Goal: Task Accomplishment & Management: Manage account settings

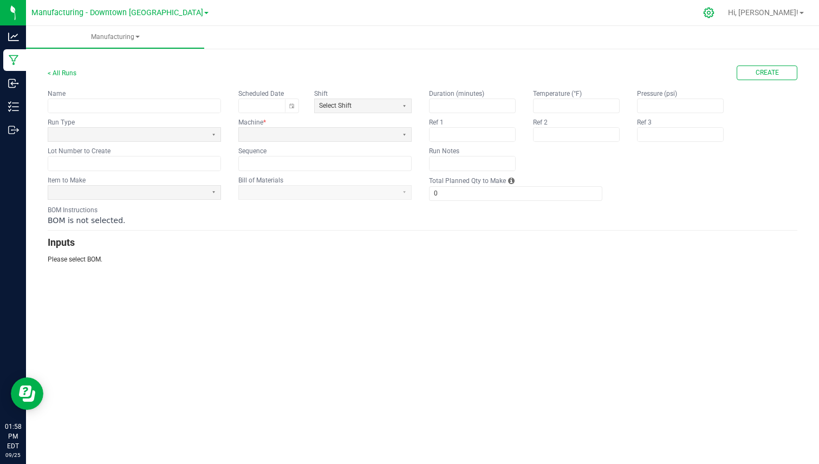
click at [714, 13] on icon at bounding box center [708, 12] width 11 height 11
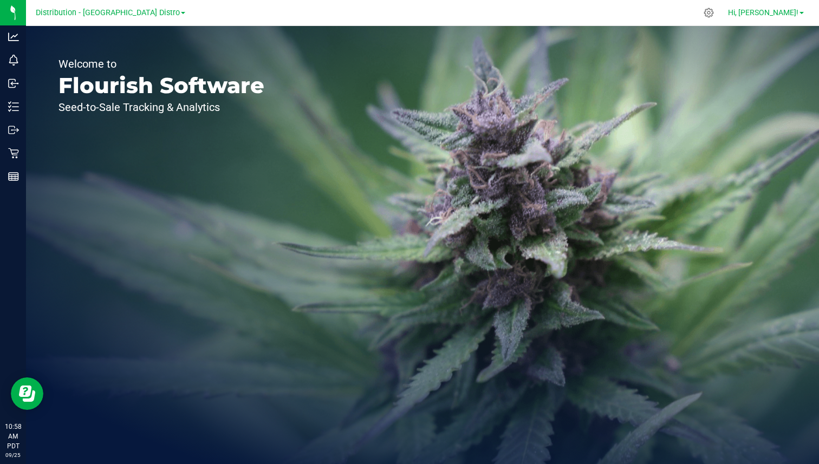
click at [777, 15] on span "Hi, Colton!" at bounding box center [763, 12] width 70 height 9
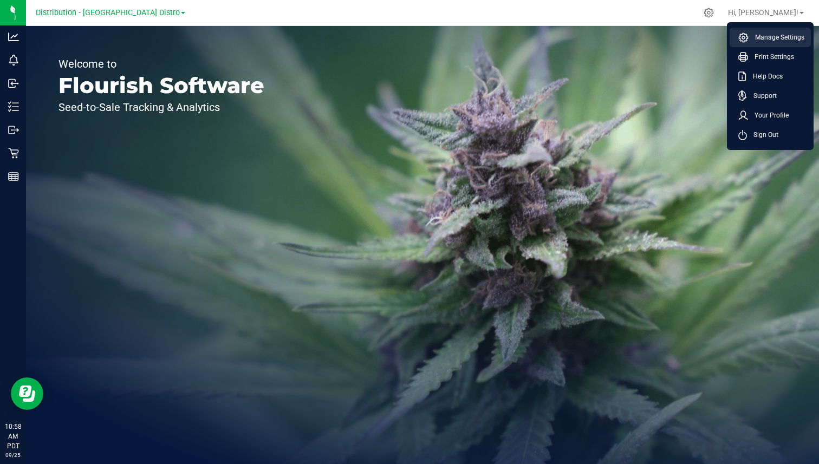
click at [772, 30] on li "Manage Settings" at bounding box center [770, 37] width 81 height 19
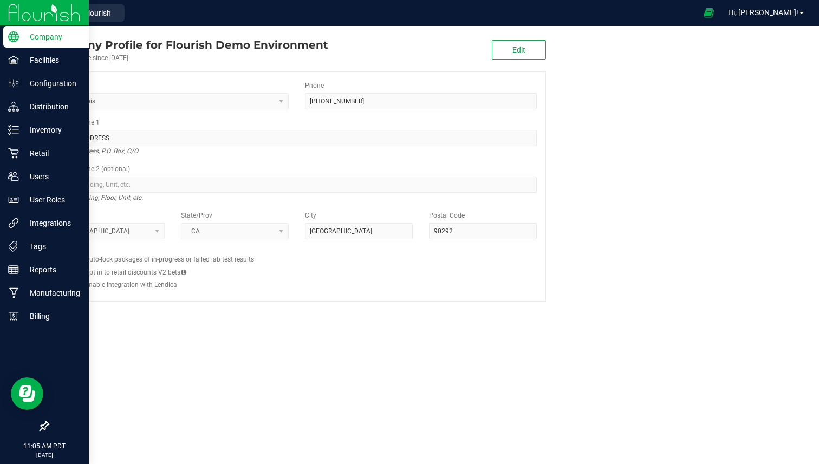
click at [17, 12] on img at bounding box center [44, 12] width 73 height 25
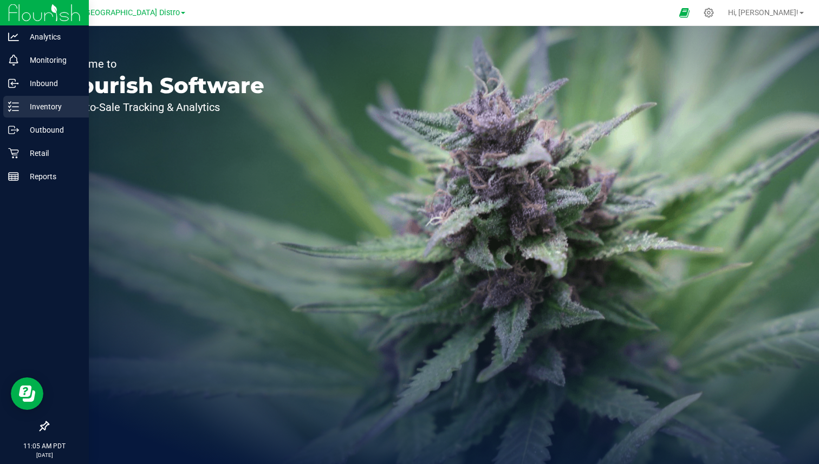
click at [44, 108] on p "Inventory" at bounding box center [51, 106] width 65 height 13
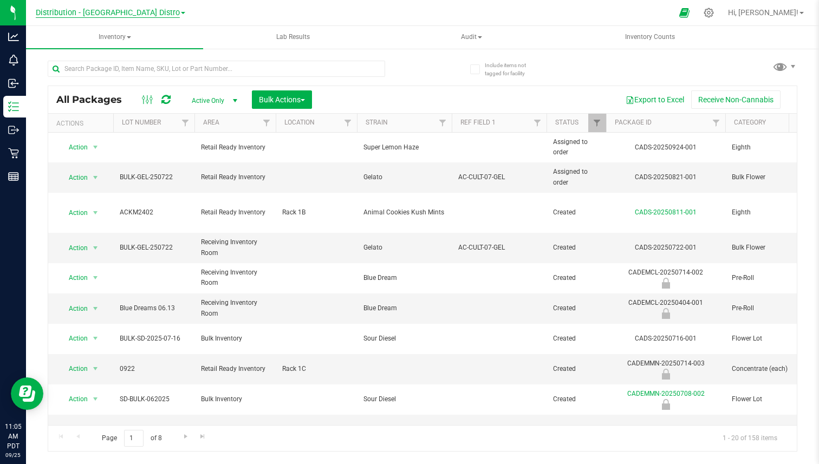
click at [152, 15] on span "Distribution - Long Beach Distro" at bounding box center [108, 13] width 144 height 10
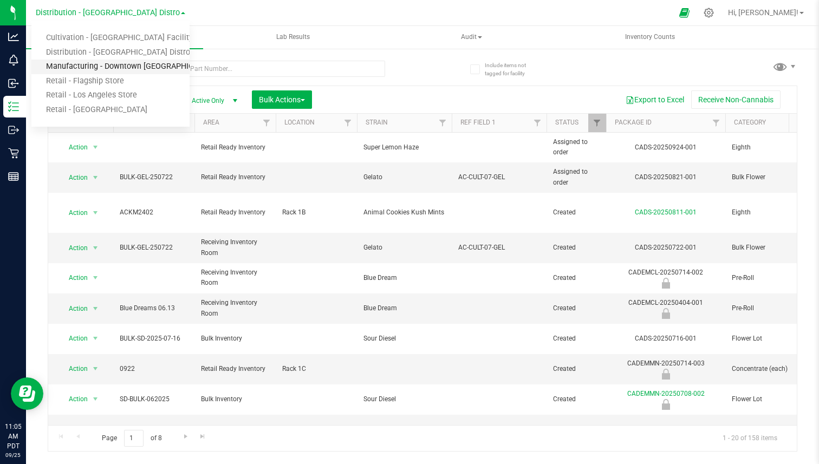
click at [119, 66] on link "Manufacturing - Downtown LA" at bounding box center [110, 67] width 158 height 15
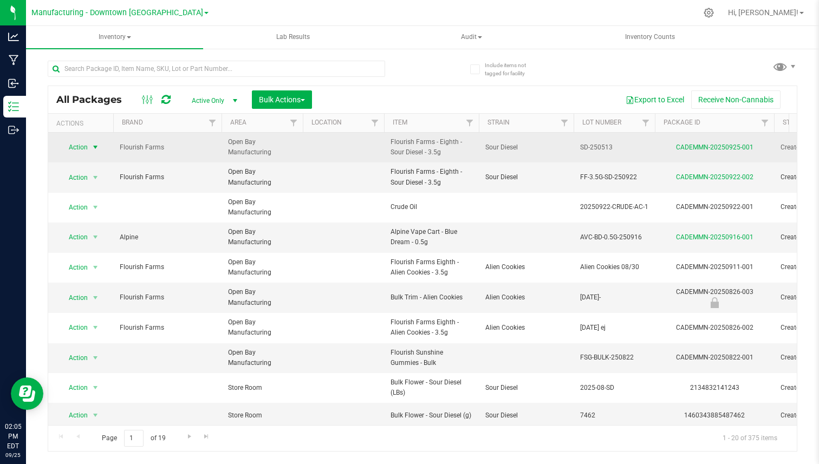
click at [84, 145] on span "Action" at bounding box center [73, 147] width 29 height 15
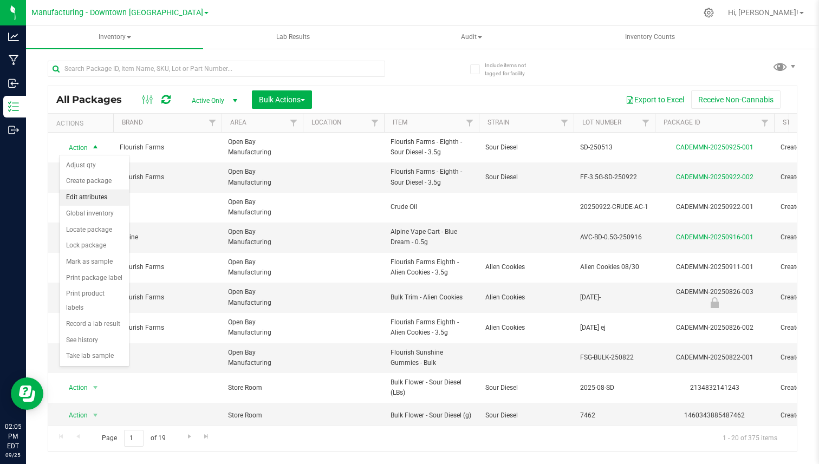
drag, startPoint x: 87, startPoint y: 179, endPoint x: 84, endPoint y: 199, distance: 20.8
click at [84, 199] on ul "Adjust qty Create package Edit attributes Global inventory Locate package Lock …" at bounding box center [94, 261] width 69 height 207
click at [84, 199] on li "Edit attributes" at bounding box center [94, 198] width 69 height 16
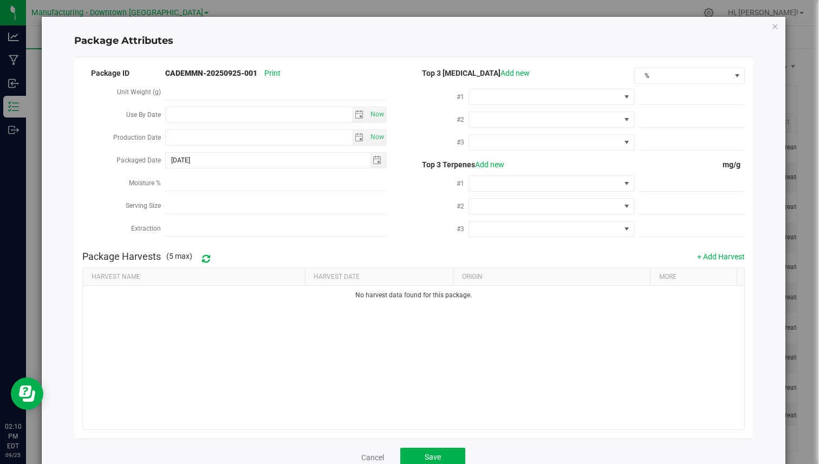
click at [151, 227] on label "Extraction" at bounding box center [148, 228] width 34 height 19
click at [165, 227] on input "Moisture %" at bounding box center [275, 228] width 220 height 16
click at [151, 227] on label "Extraction" at bounding box center [148, 228] width 34 height 19
click at [165, 227] on input "Moisture %" at bounding box center [275, 228] width 220 height 16
click at [151, 227] on label "Extraction" at bounding box center [148, 228] width 34 height 19
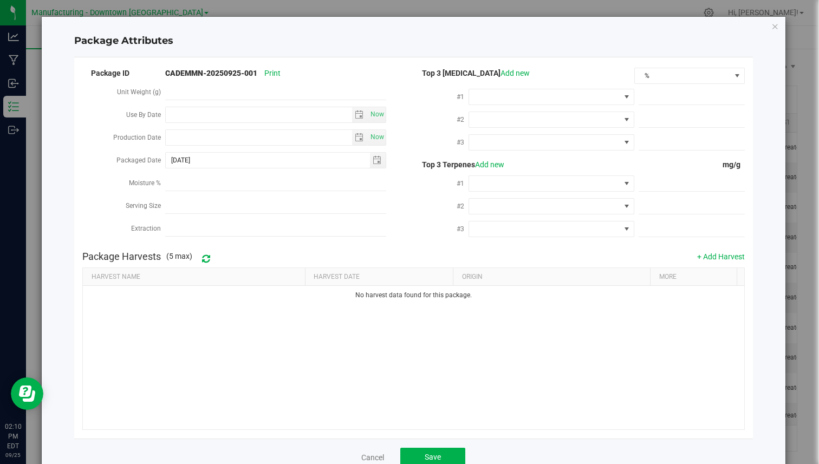
click at [165, 227] on input "Moisture %" at bounding box center [275, 228] width 220 height 16
click at [176, 228] on input "Moisture %" at bounding box center [275, 228] width 220 height 16
click at [181, 70] on strong "CADEMMN-20250925-001" at bounding box center [211, 73] width 92 height 9
drag, startPoint x: 181, startPoint y: 70, endPoint x: 231, endPoint y: 69, distance: 50.4
click at [232, 69] on strong "CADEMMN-20250925-001" at bounding box center [211, 73] width 92 height 9
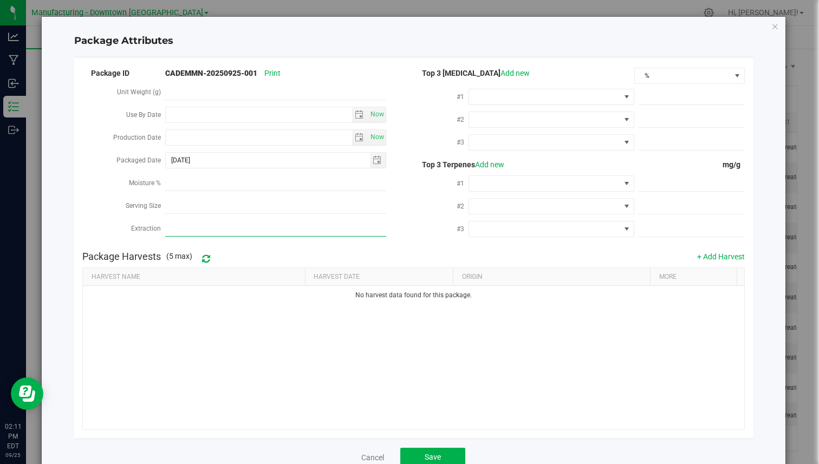
click at [192, 230] on input "Moisture %" at bounding box center [275, 228] width 220 height 16
paste input "The processing technique or solvent(s) used (CO2, Ethanol, BHO) and type (disti…"
click at [362, 233] on input "The processing technique or solvent(s) used (CO2, Ethanol, BHO) and type (disti…" at bounding box center [275, 228] width 220 height 16
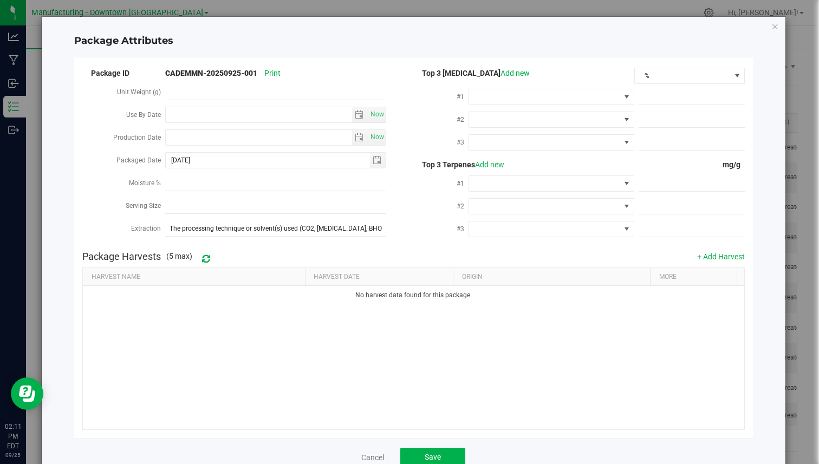
click at [359, 240] on div "Package ID CADEMMN-20250925-001 Print Unit Weight (g) Use By Date Now Productio…" at bounding box center [413, 156] width 662 height 180
click at [206, 230] on input "The processing technique or solvent(s) used (CO2, Ethanol, BHO) and type (disti…" at bounding box center [275, 228] width 220 height 16
click at [295, 214] on div "Serving Size" at bounding box center [247, 207] width 331 height 23
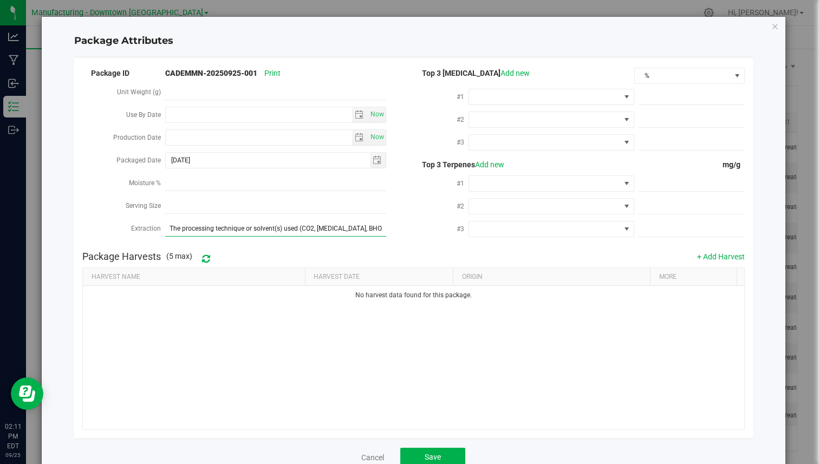
click at [289, 229] on input "The processing technique or solvent(s) used (CO2, Ethanol, BHO) and type (disti…" at bounding box center [275, 228] width 220 height 16
click at [162, 232] on label "Extraction" at bounding box center [148, 228] width 34 height 19
click at [165, 232] on input "CO2 Extraction" at bounding box center [275, 228] width 220 height 16
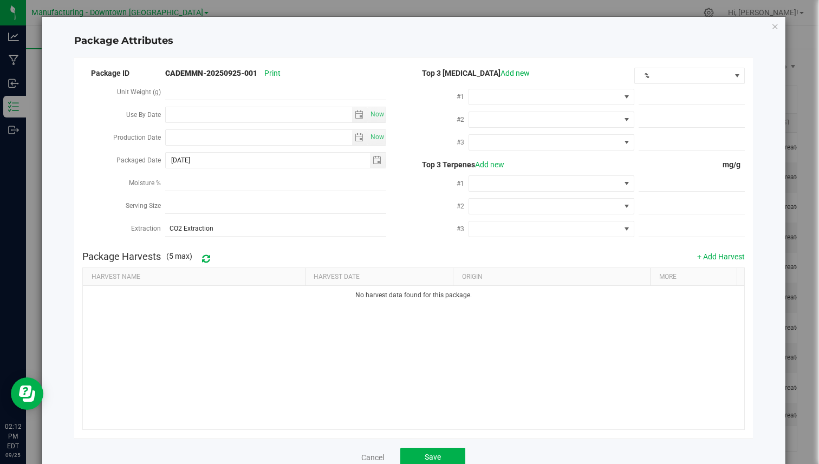
click at [139, 227] on label "Extraction" at bounding box center [148, 228] width 34 height 19
click at [165, 227] on input "CO2 Extraction" at bounding box center [275, 228] width 220 height 16
click at [139, 227] on label "Extraction" at bounding box center [148, 228] width 34 height 19
click at [165, 227] on input "CO2 Extraction" at bounding box center [275, 228] width 220 height 16
click at [244, 221] on input "CO2 Extraction" at bounding box center [275, 228] width 220 height 16
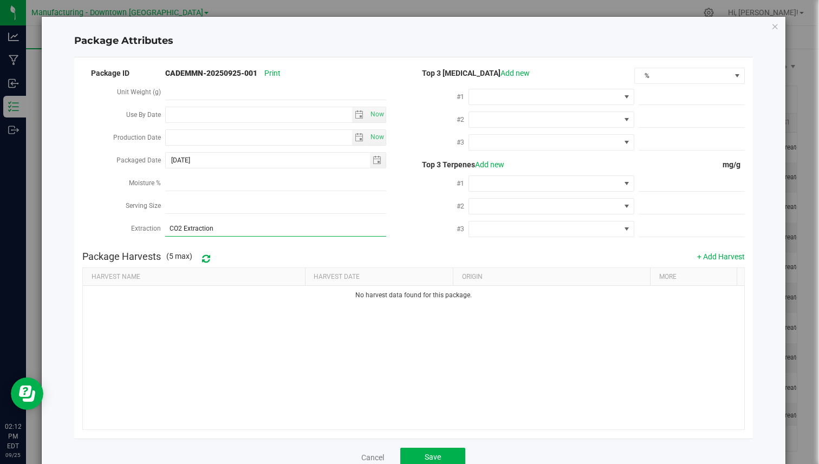
click at [244, 221] on input "CO2 Extraction" at bounding box center [275, 228] width 220 height 16
type input "Distillate from Ethanol"
click at [162, 236] on div "Extraction" at bounding box center [123, 229] width 83 height 23
click at [247, 237] on div "Extraction Distillate from Ethanol" at bounding box center [247, 229] width 331 height 23
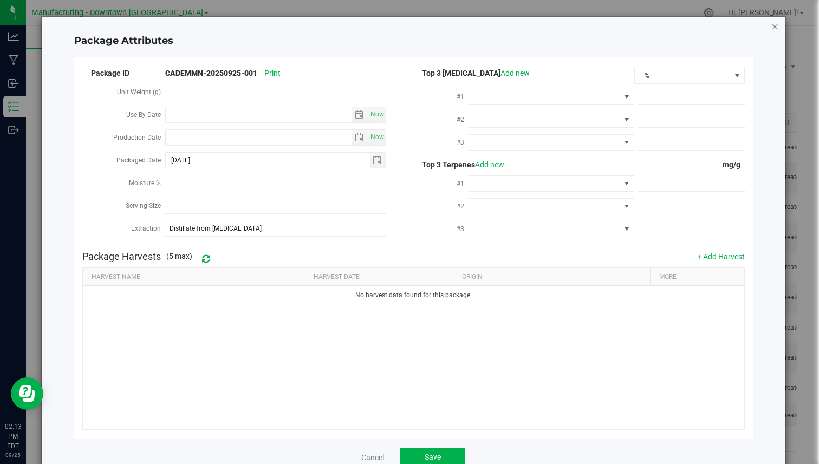
click at [771, 27] on icon "Close modal" at bounding box center [775, 25] width 8 height 13
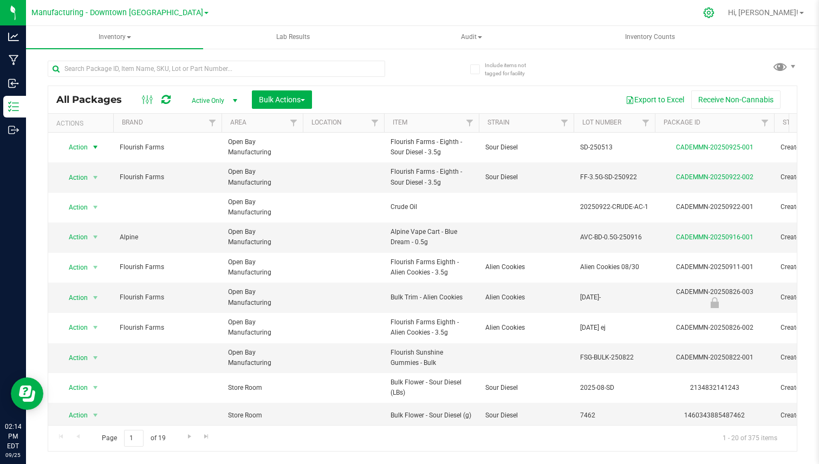
click at [714, 8] on icon at bounding box center [708, 12] width 11 height 11
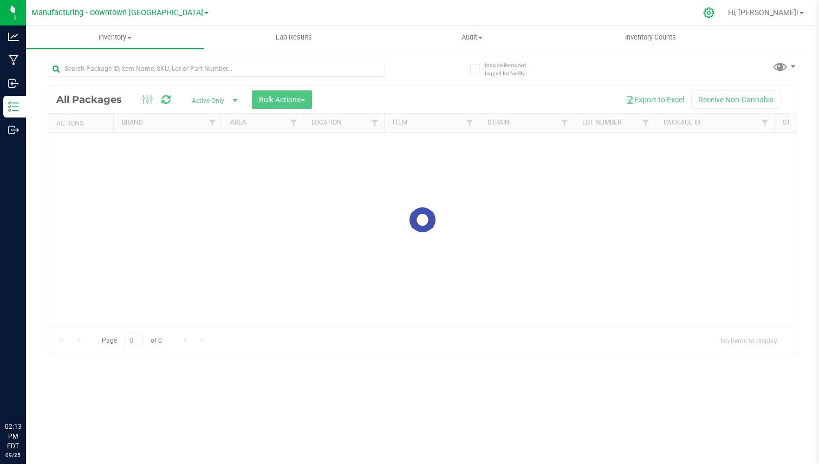
click at [714, 15] on icon at bounding box center [709, 13] width 10 height 10
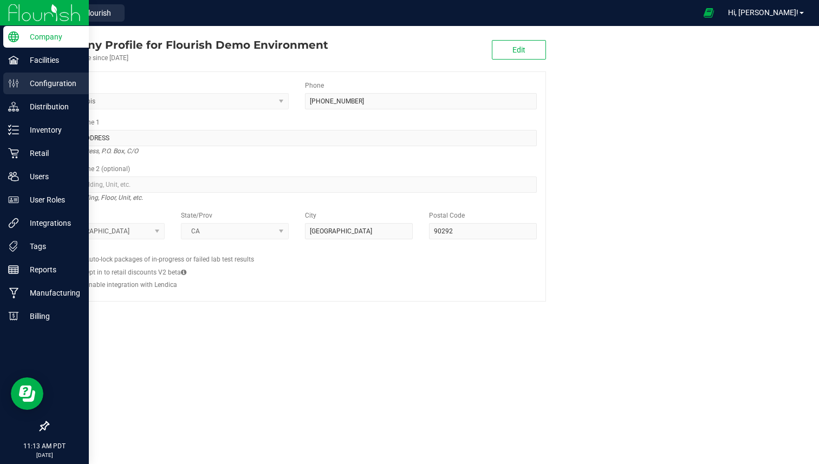
click at [20, 93] on div "Configuration" at bounding box center [46, 84] width 86 height 22
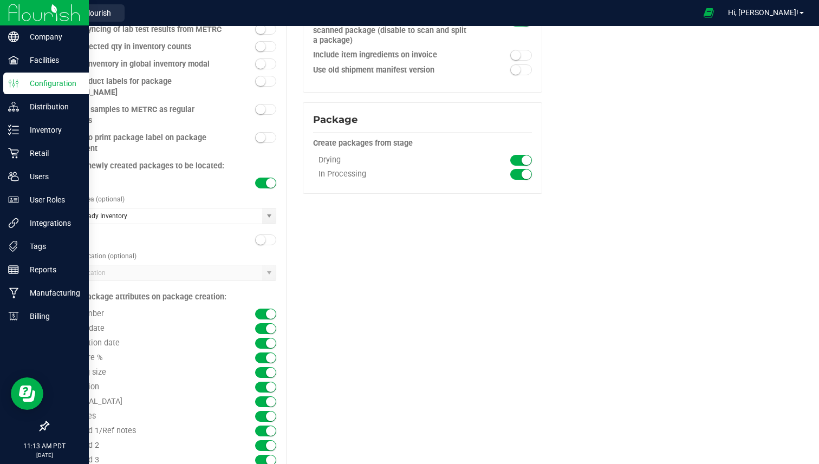
scroll to position [1150, 0]
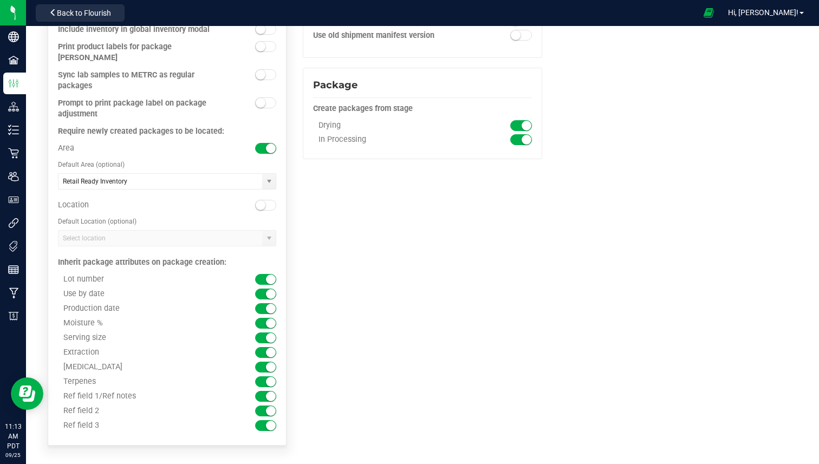
click at [84, 348] on div "Extraction" at bounding box center [140, 353] width 164 height 10
drag, startPoint x: 66, startPoint y: 352, endPoint x: 260, endPoint y: 349, distance: 193.9
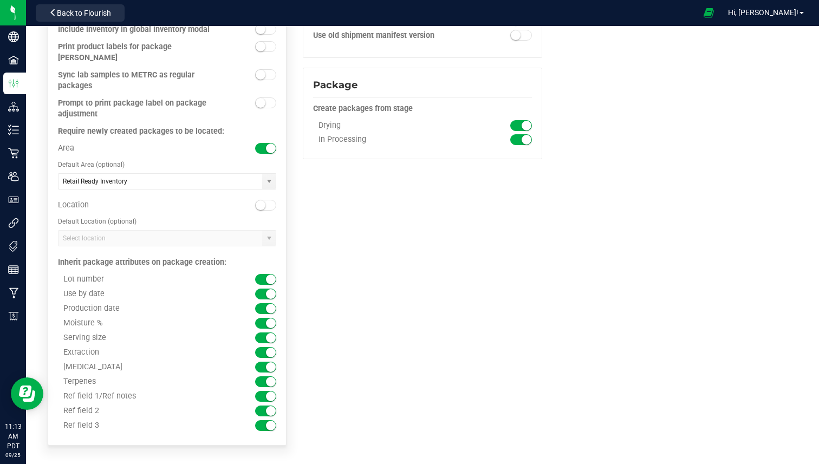
click at [260, 348] on div "Extraction" at bounding box center [167, 348] width 218 height 0
click at [61, 354] on div "Extraction" at bounding box center [140, 353] width 164 height 10
click at [72, 354] on div "Extraction" at bounding box center [140, 353] width 164 height 10
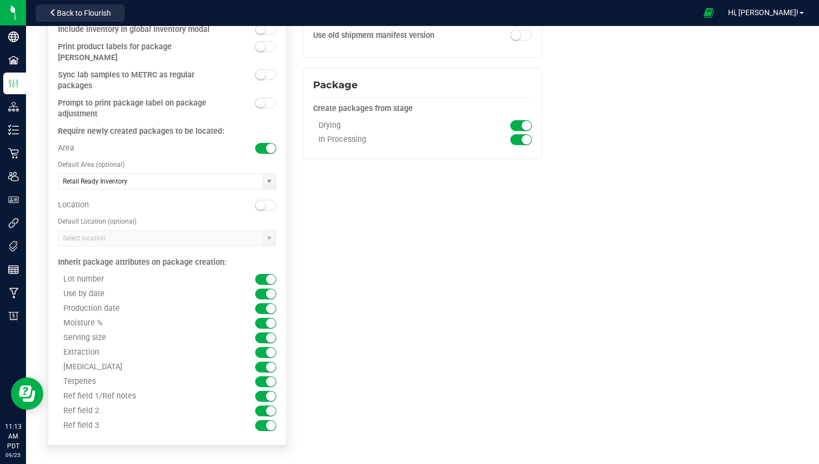
click at [90, 350] on div "Extraction" at bounding box center [140, 353] width 164 height 10
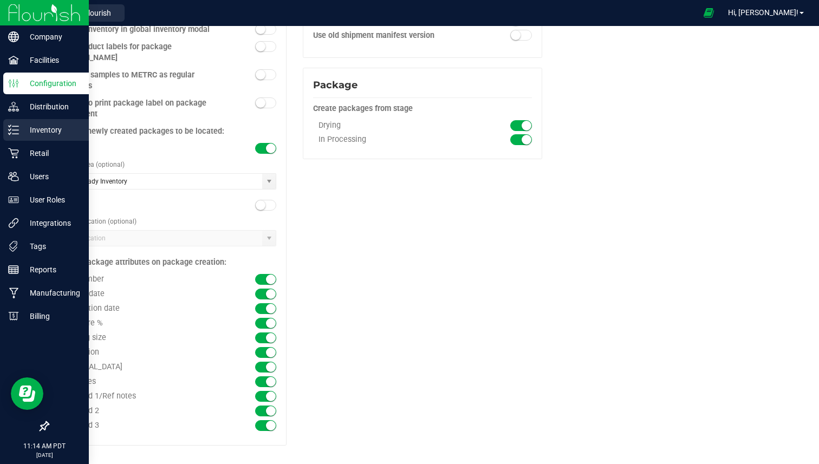
click at [29, 127] on p "Inventory" at bounding box center [51, 129] width 65 height 13
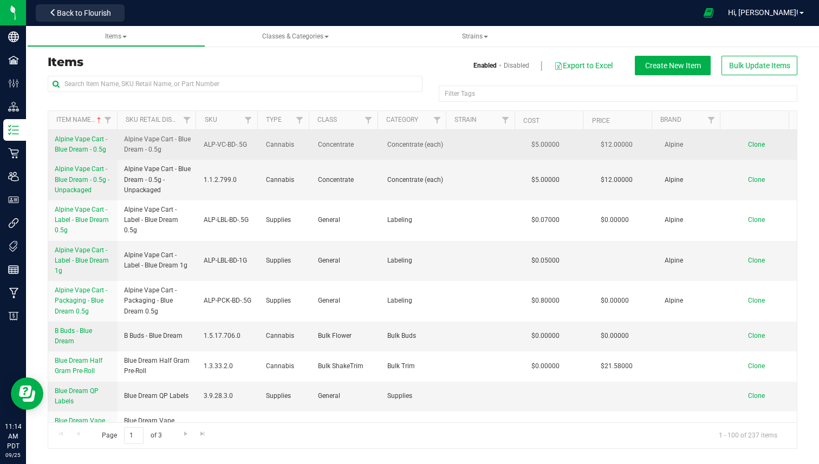
click at [97, 144] on link "Alpine Vape Cart - Blue Dream - 0.5g" at bounding box center [83, 144] width 56 height 21
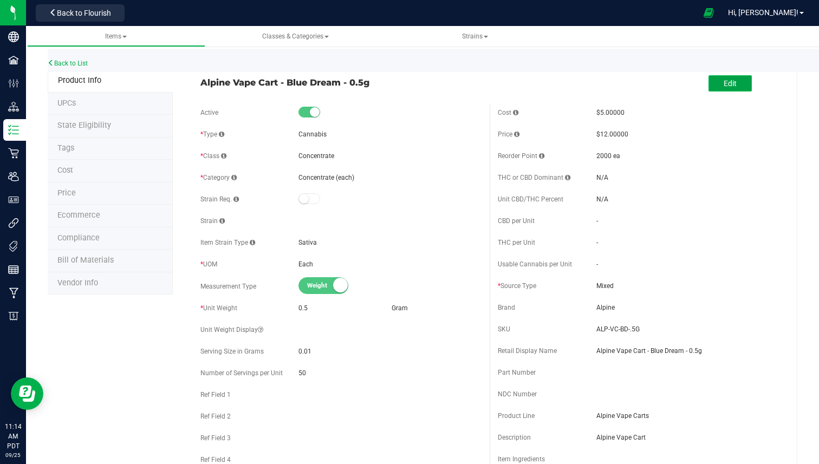
click at [729, 82] on button "Edit" at bounding box center [729, 83] width 43 height 16
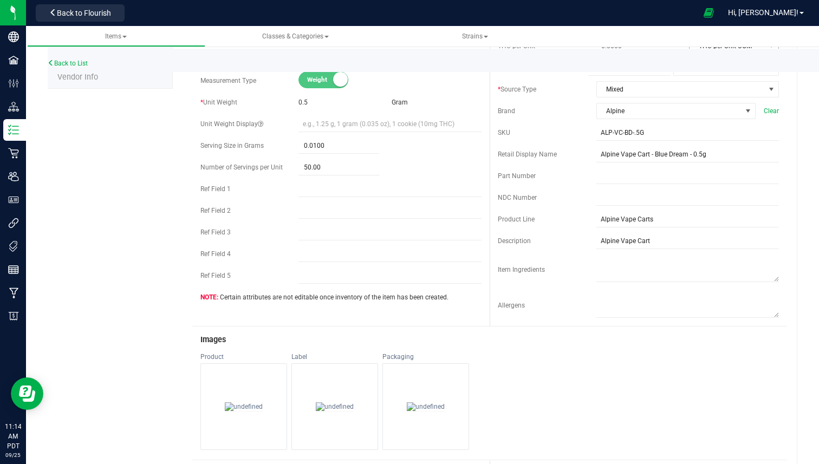
scroll to position [223, 0]
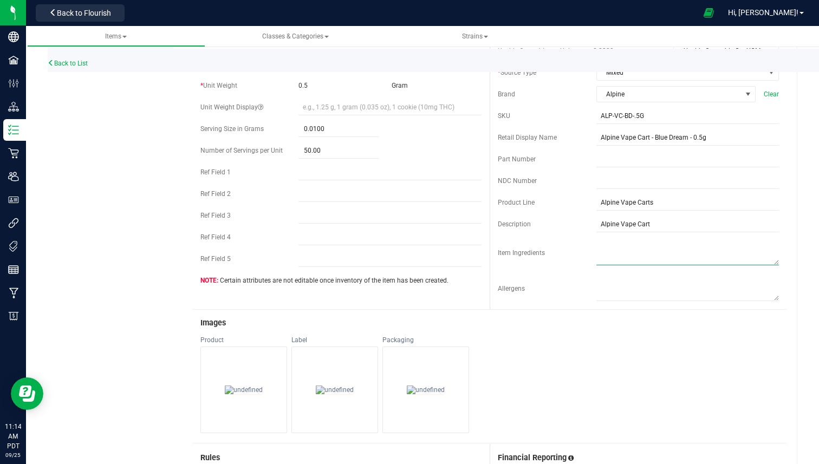
click at [615, 257] on textarea at bounding box center [687, 252] width 183 height 28
click at [620, 257] on textarea "To enrich screen reader interactions, please activate Accessibility in Grammarl…" at bounding box center [687, 252] width 183 height 28
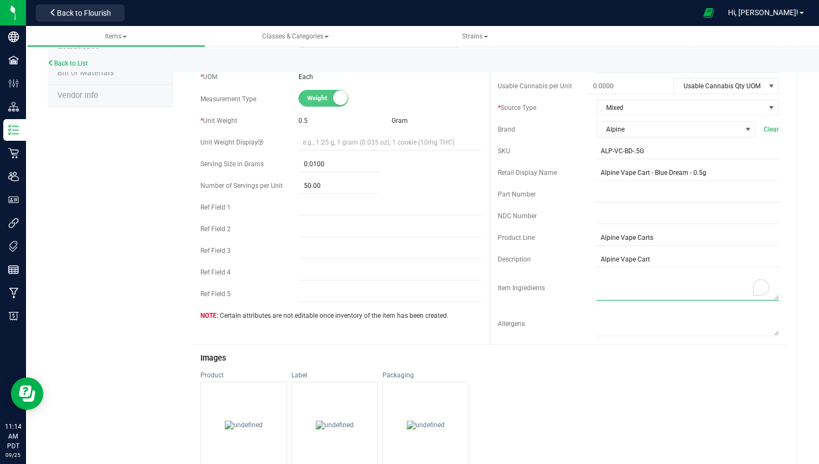
scroll to position [188, 0]
type textarea "F"
type textarea "Whole flower, terpenes, distillate from CO2 Extraction"
click at [540, 279] on div "Item Ingredients" at bounding box center [638, 287] width 281 height 30
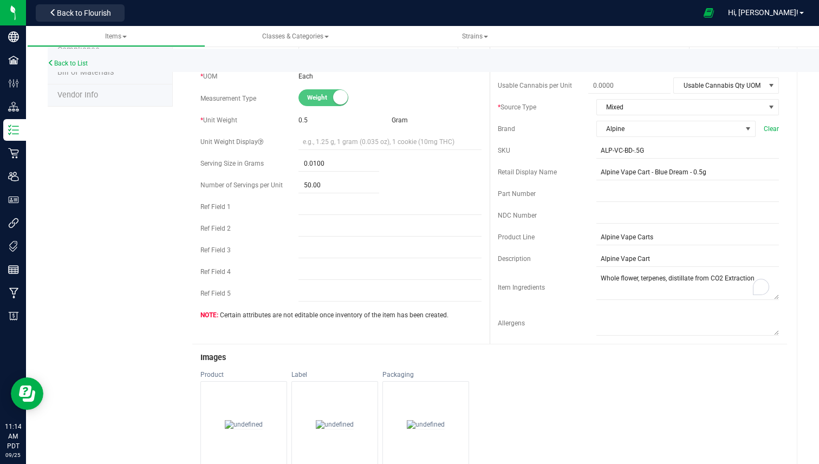
drag, startPoint x: 539, startPoint y: 279, endPoint x: 518, endPoint y: 288, distance: 22.3
click at [518, 288] on div "Item Ingredients" at bounding box center [638, 287] width 281 height 30
click at [518, 288] on span "Item Ingredients" at bounding box center [521, 288] width 47 height 8
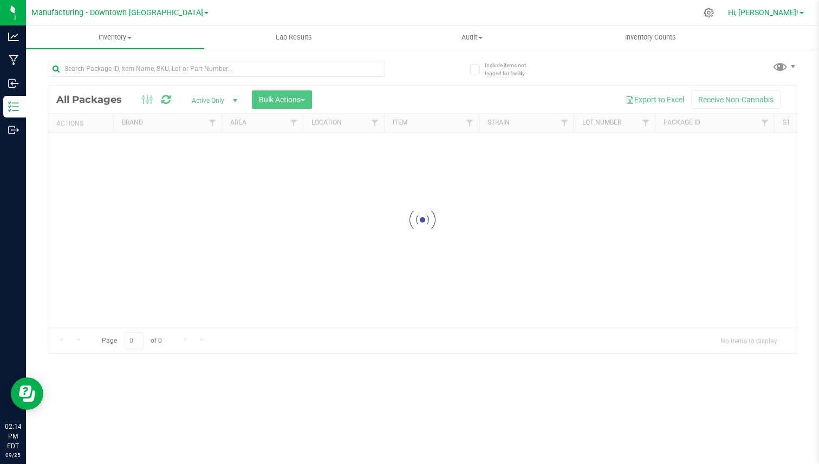
click at [769, 11] on span "Hi, [PERSON_NAME]!" at bounding box center [763, 12] width 70 height 9
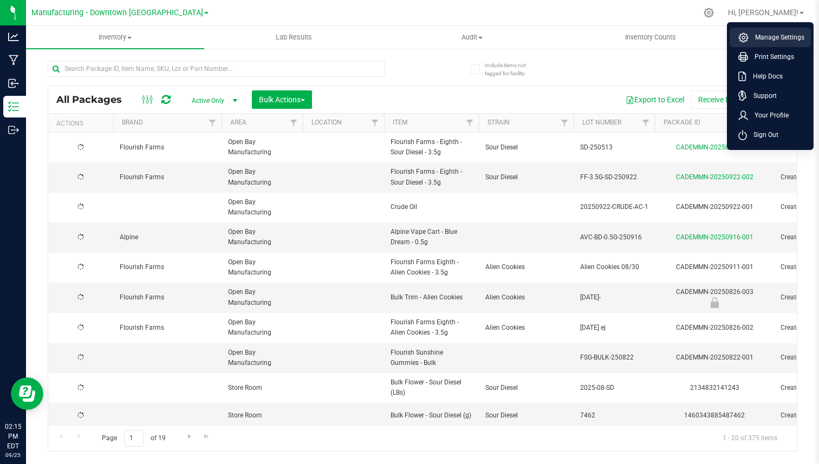
click at [766, 38] on span "Manage Settings" at bounding box center [777, 37] width 56 height 11
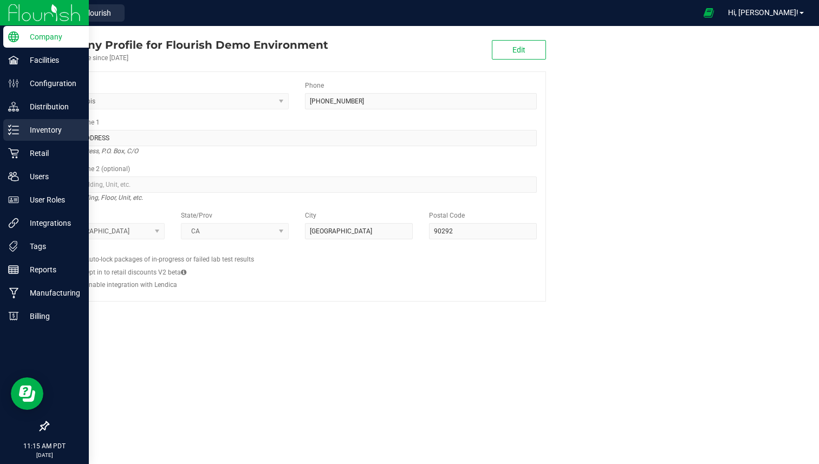
click at [17, 127] on icon at bounding box center [13, 130] width 11 height 11
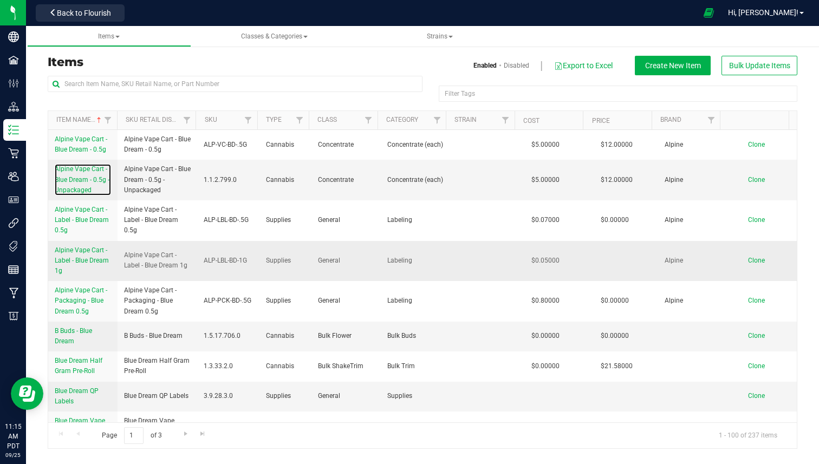
drag, startPoint x: 86, startPoint y: 175, endPoint x: 81, endPoint y: 258, distance: 83.0
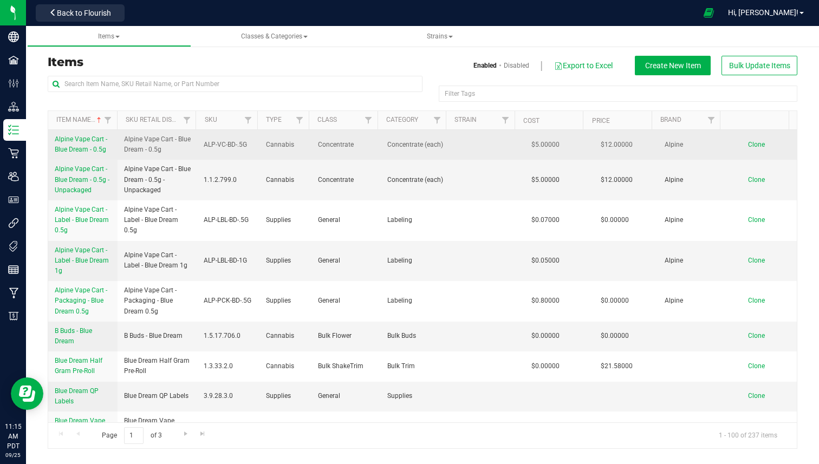
click at [82, 139] on span "Alpine Vape Cart - Blue Dream - 0.5g" at bounding box center [81, 144] width 53 height 18
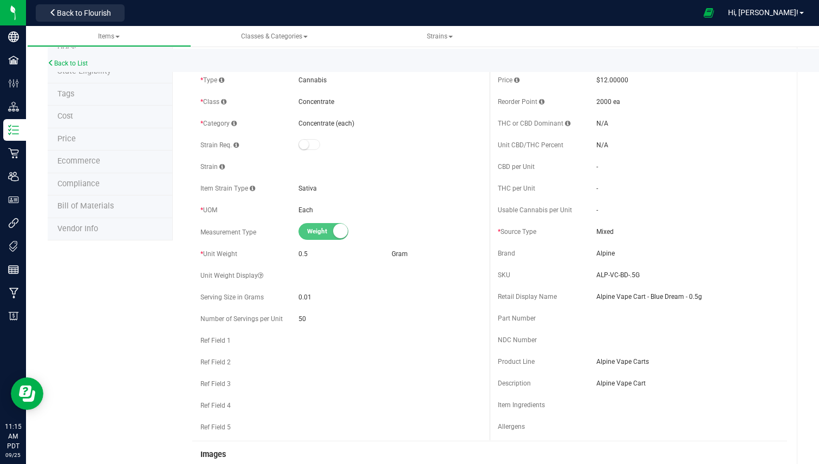
scroll to position [73, 0]
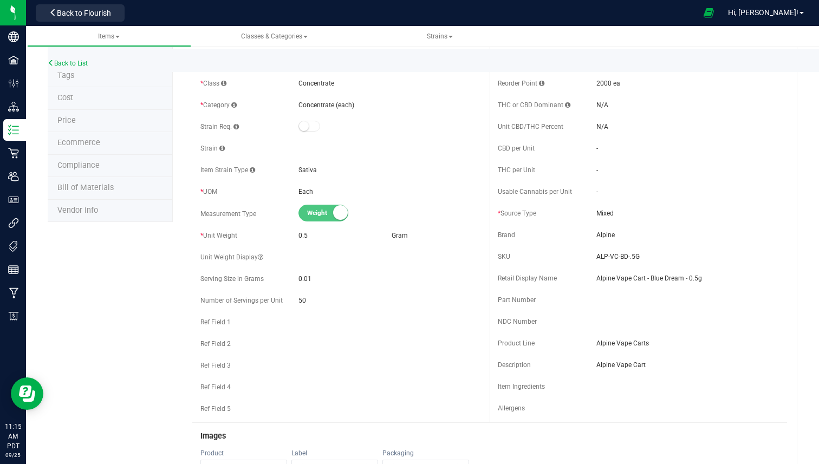
click at [505, 385] on span "Item Ingredients" at bounding box center [521, 387] width 47 height 8
click at [508, 385] on span "Item Ingredients" at bounding box center [521, 387] width 47 height 8
click at [508, 386] on span "Item Ingredients" at bounding box center [521, 387] width 47 height 8
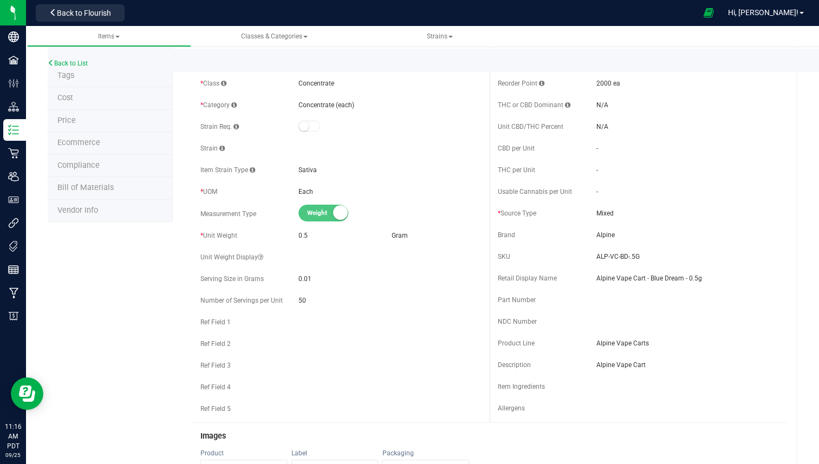
click at [295, 327] on div "Ref Field 1" at bounding box center [340, 322] width 281 height 16
click at [518, 409] on span "Allergens" at bounding box center [511, 409] width 27 height 8
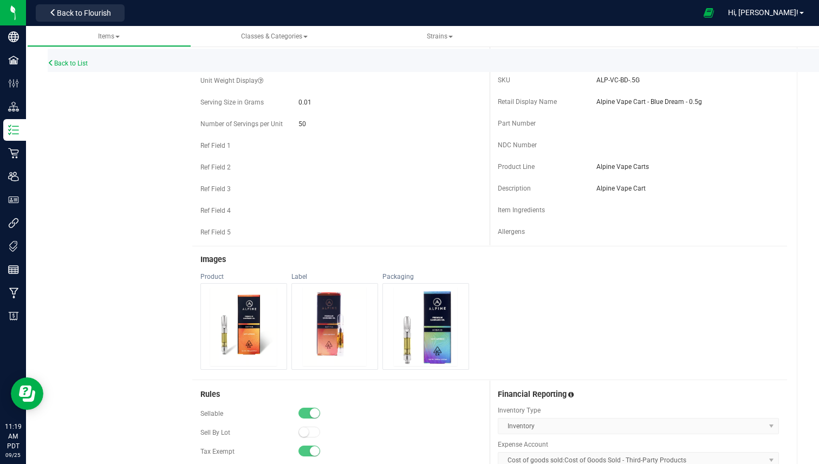
scroll to position [266, 0]
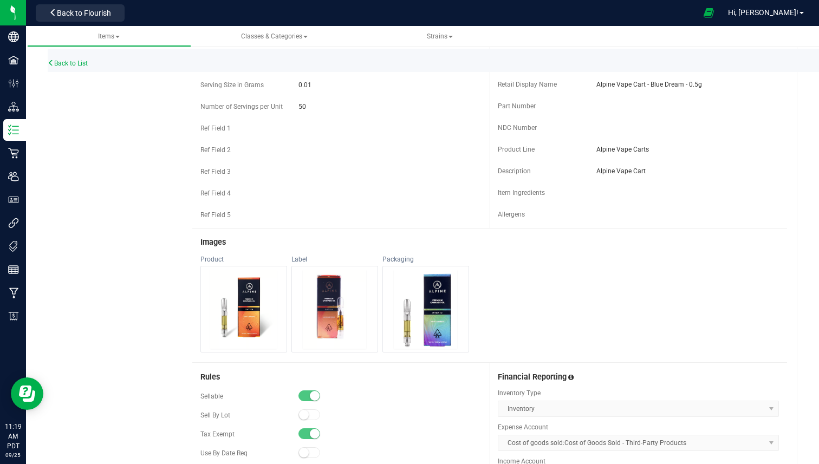
click at [329, 297] on img at bounding box center [334, 309] width 63 height 79
click at [320, 307] on img at bounding box center [334, 309] width 63 height 79
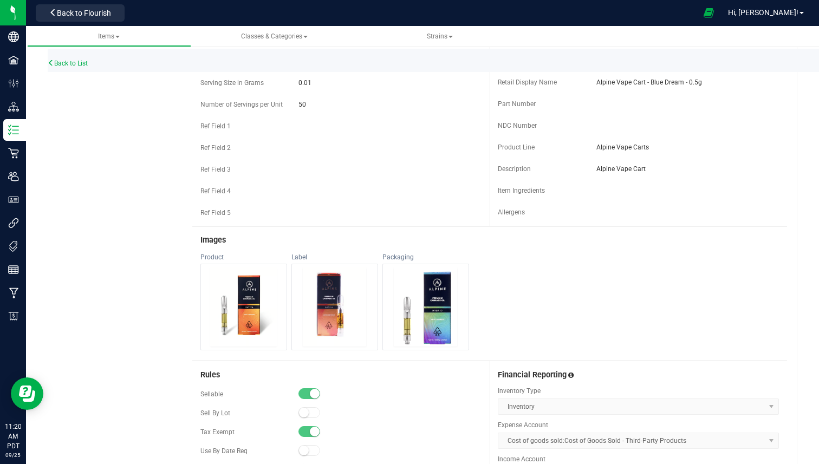
scroll to position [270, 0]
click at [508, 207] on span "Allergens" at bounding box center [511, 211] width 27 height 8
drag, startPoint x: 508, startPoint y: 207, endPoint x: 575, endPoint y: 211, distance: 66.8
click at [513, 207] on span "Allergens" at bounding box center [511, 211] width 27 height 8
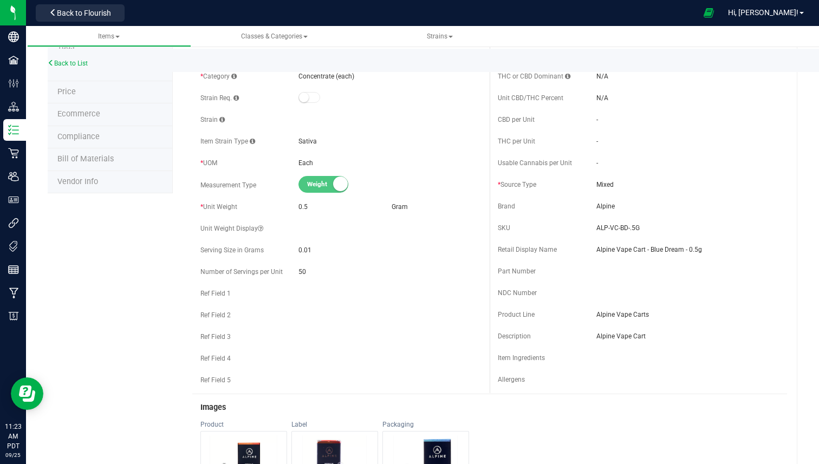
scroll to position [0, 0]
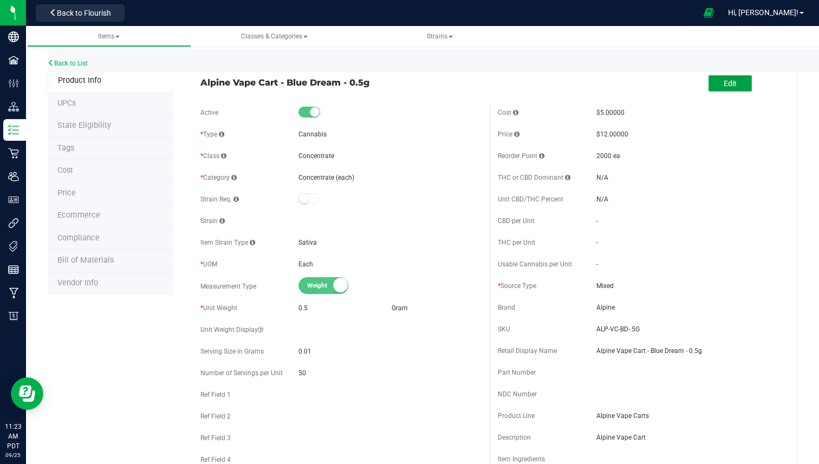
click at [717, 89] on button "Edit" at bounding box center [729, 83] width 43 height 16
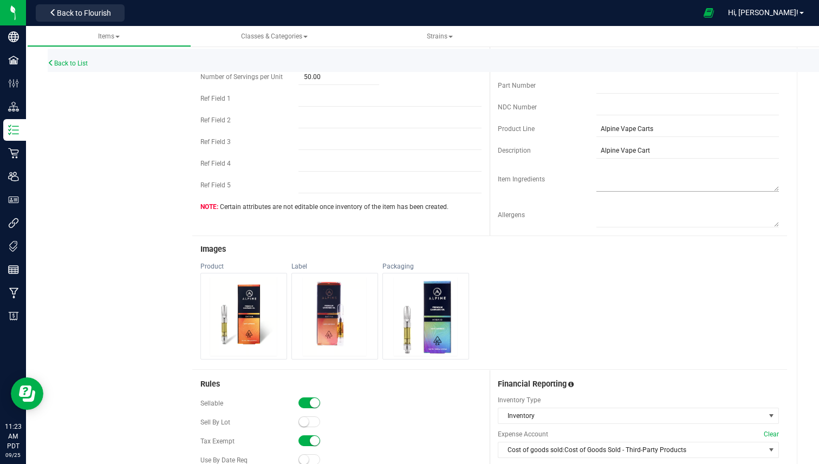
scroll to position [305, 0]
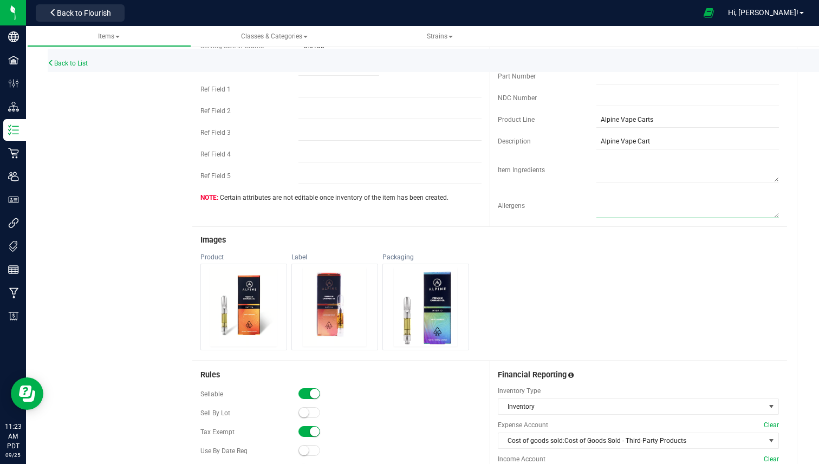
click at [630, 216] on textarea at bounding box center [687, 205] width 183 height 28
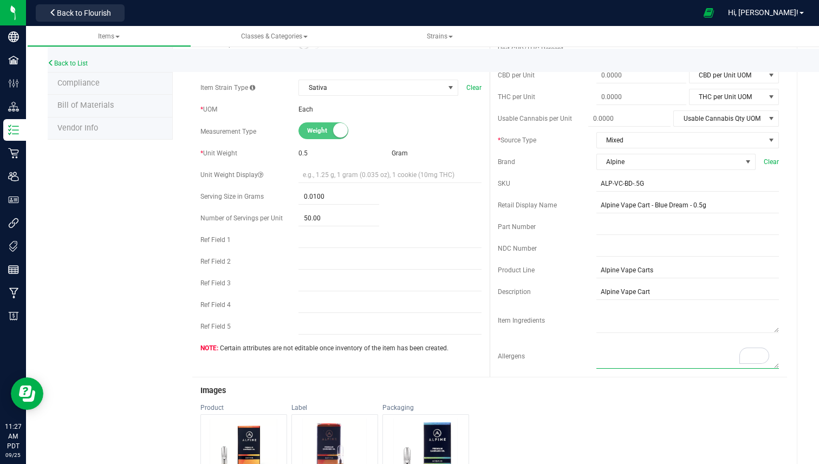
scroll to position [0, 0]
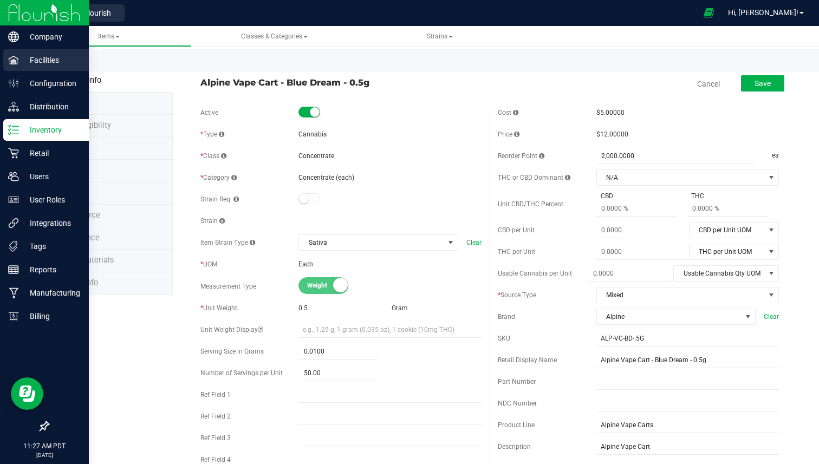
click at [47, 63] on p "Facilities" at bounding box center [51, 60] width 65 height 13
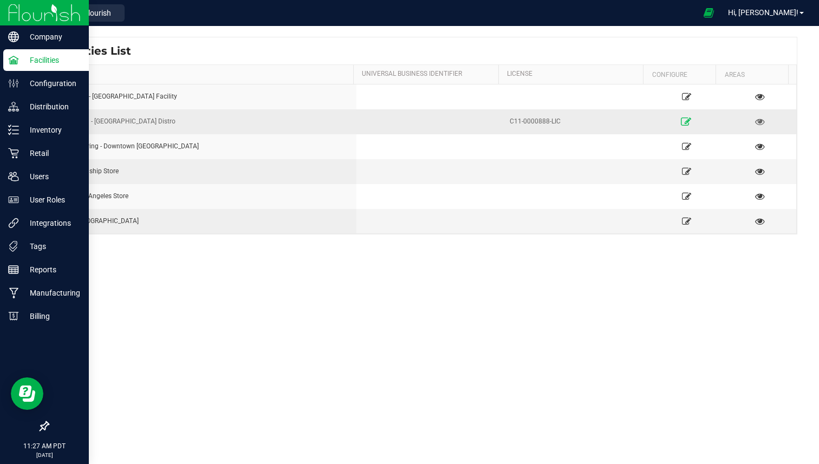
click at [684, 118] on icon at bounding box center [686, 122] width 10 height 8
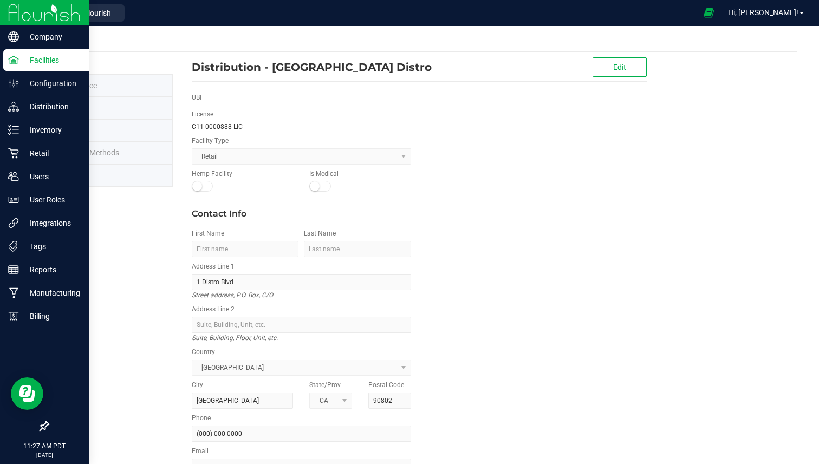
click at [107, 171] on li "Labels" at bounding box center [110, 176] width 125 height 23
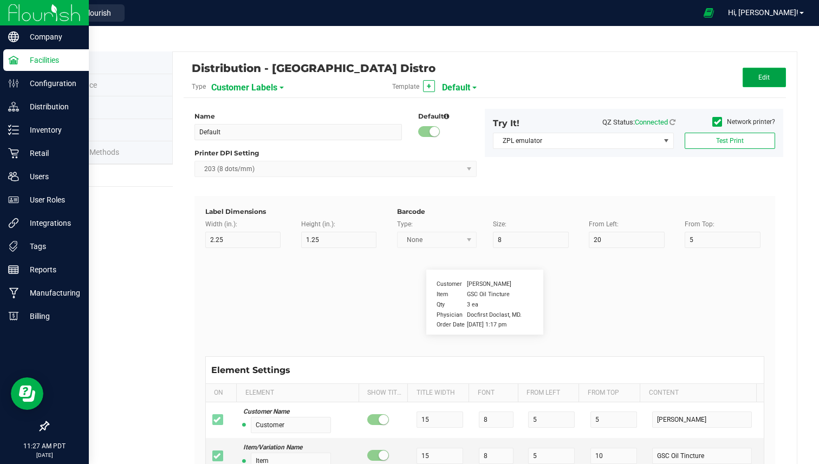
click at [746, 79] on button "Edit" at bounding box center [764, 77] width 43 height 19
click at [261, 89] on span "Customer Labels" at bounding box center [244, 88] width 66 height 18
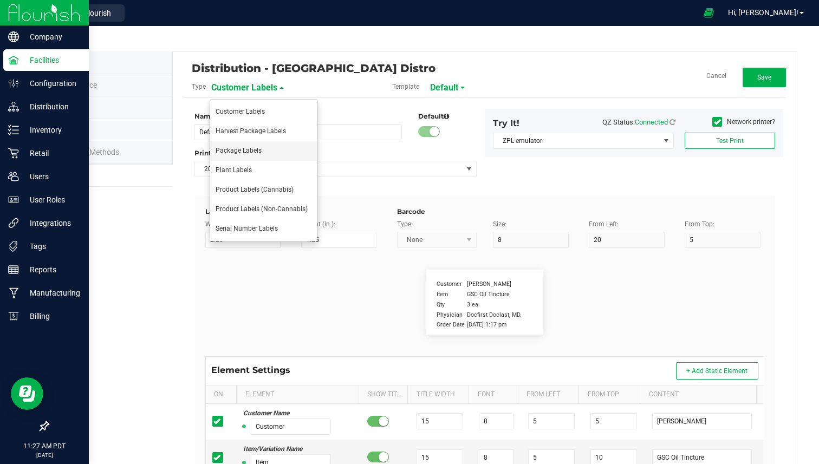
click at [243, 151] on span "Package Labels" at bounding box center [239, 151] width 46 height 8
type input "Final Packaging"
type input "4"
type input "3"
type input "50"
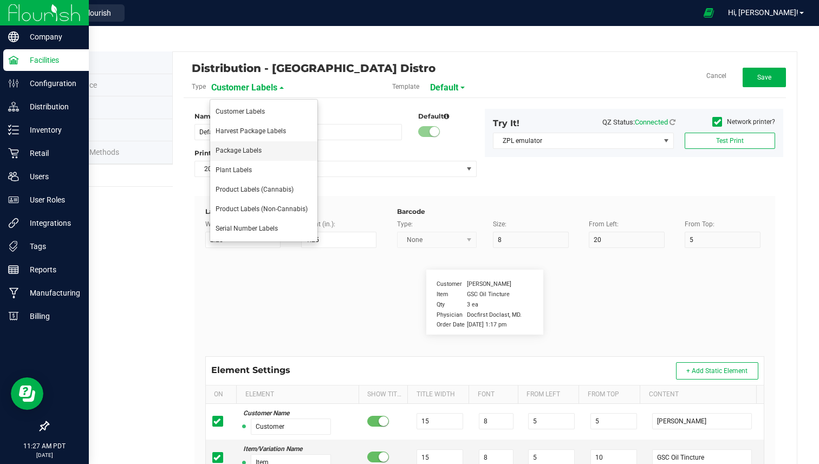
type input "75"
type input "60"
type input "Package ID"
type input "25"
type input "10"
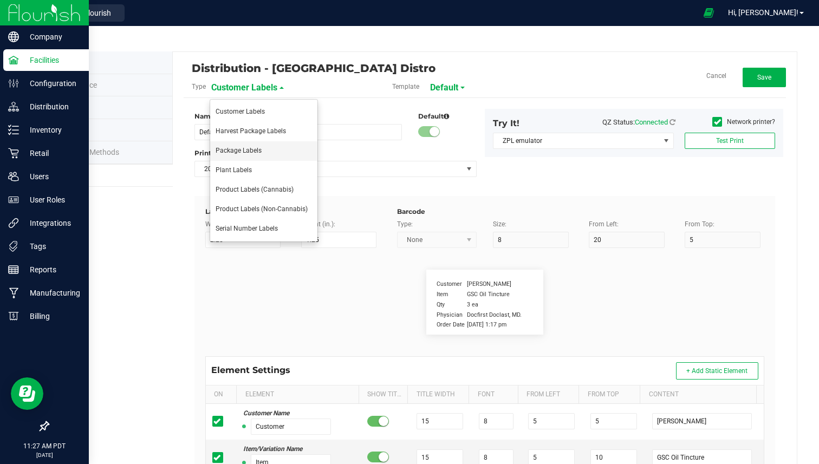
type input "1A409990000A117000012962"
type input "SKU Name"
type input "25"
type input "10"
type input "F-AC-3.5G"
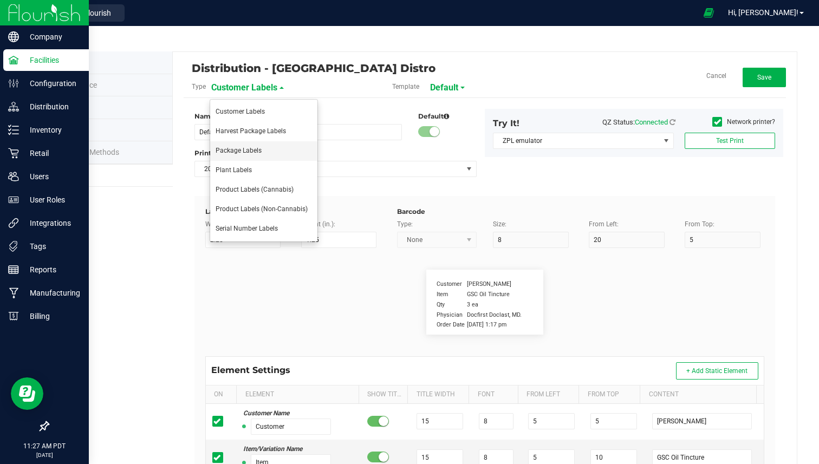
type input "Strain"
type input "25"
type input "10"
type input "Alien Cookies"
type input "Size"
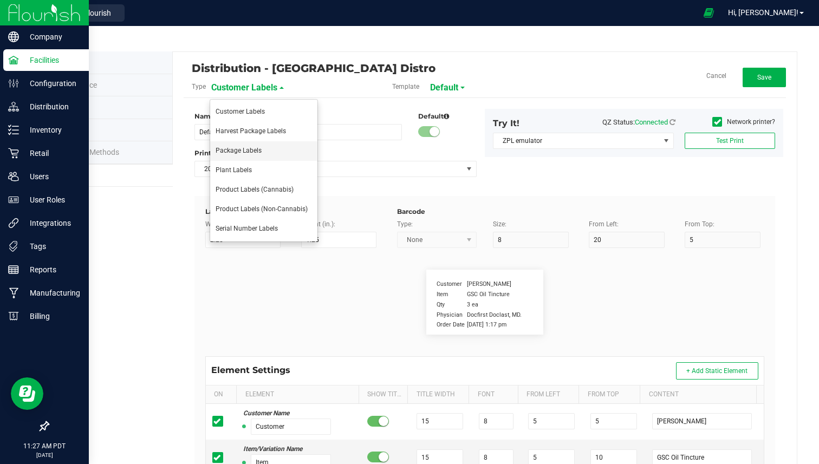
type input "25"
type input "10"
type input "3.5g"
type input "Package Date"
type input "25"
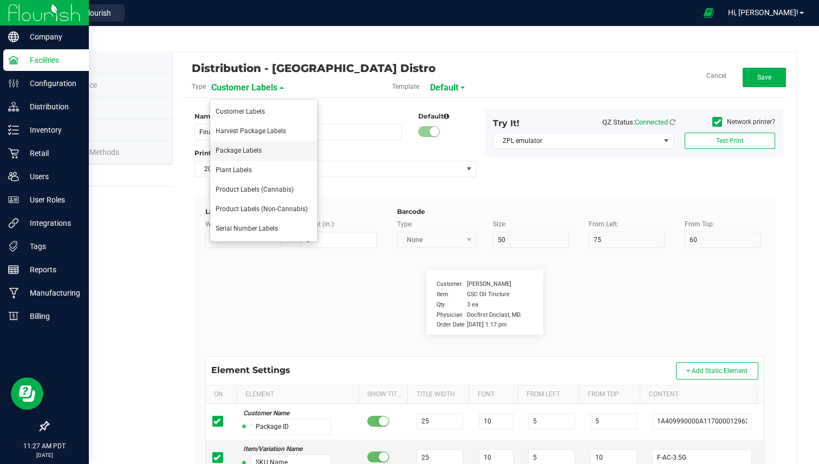
type input "10"
type input "08/23/2023"
type input "Lot Number"
type input "25"
type input "10"
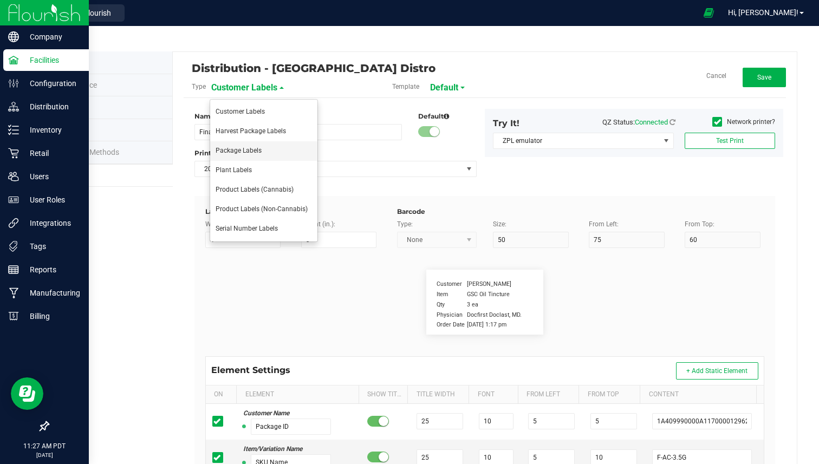
type input "30"
type input "F-AC-301"
type input "THC %"
type input "25"
type input "10"
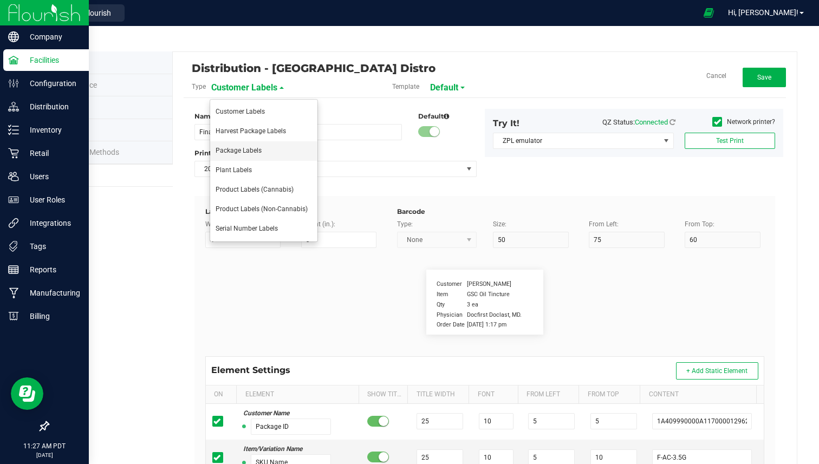
type input "35"
type input "27.06"
type input "CBD %"
type input "25"
type input "10"
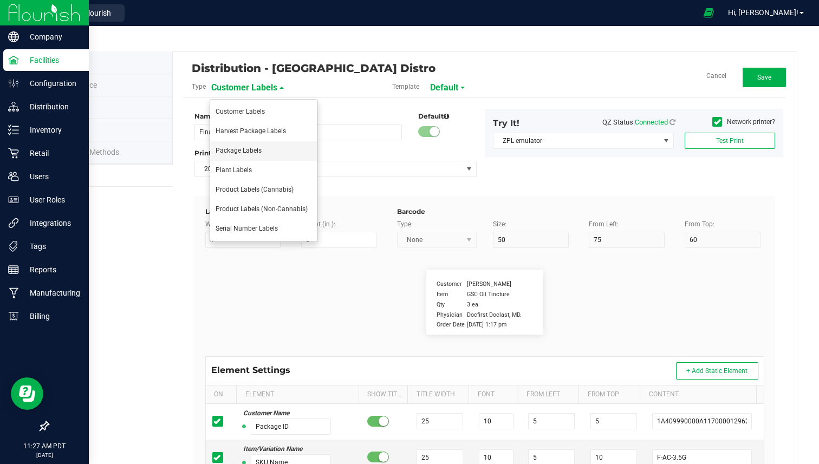
type input "40"
type input "0.06"
type input "THCA %"
type input "25"
type input "10"
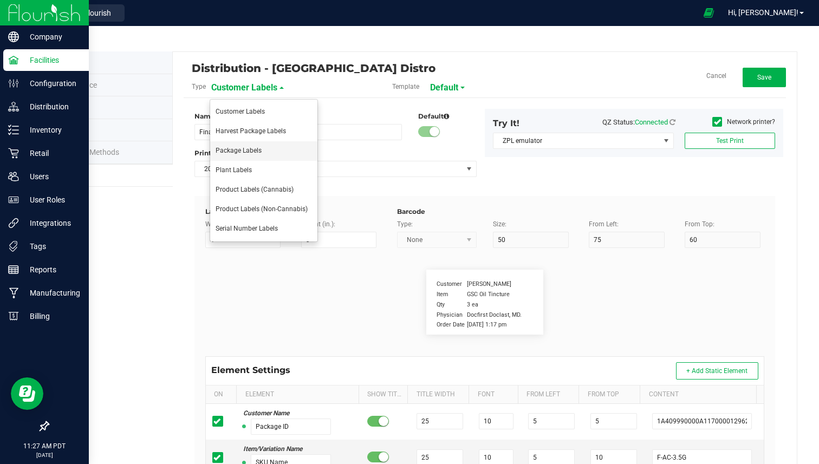
type input "45"
type input "31.46"
type input "Limonene %"
type input "25"
type input "10"
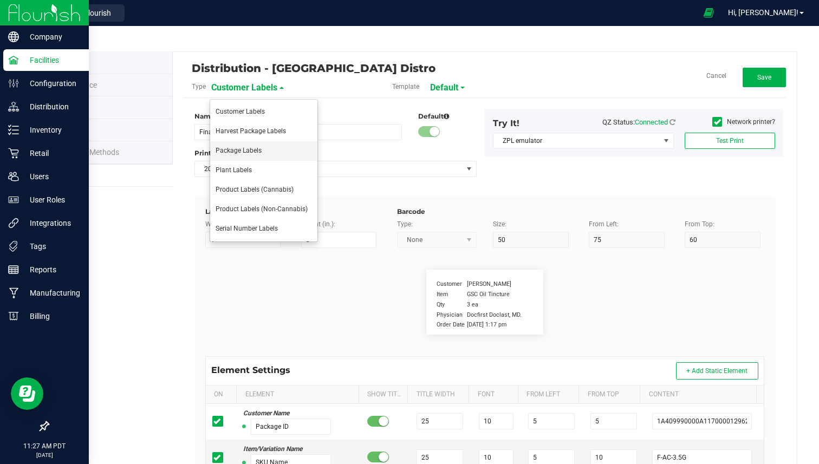
type input "50"
type input "45"
type input "0.86"
type input "Myrcene %"
type input "25"
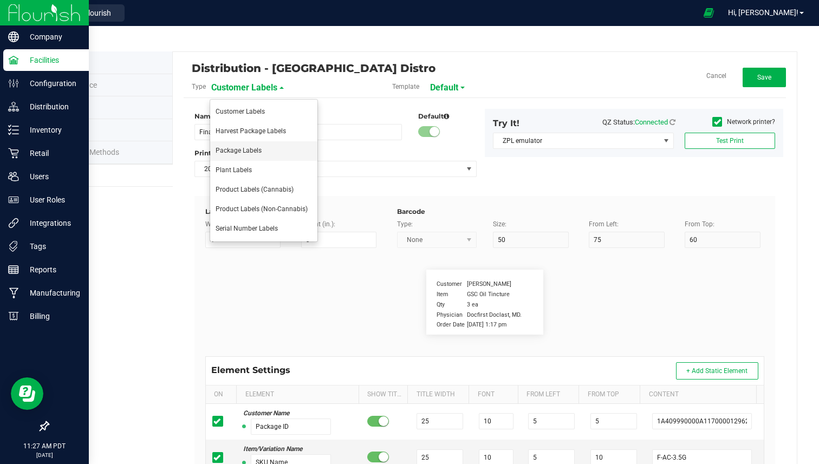
type input "10"
type input "50"
type input "35"
type input "1.13"
type input "Terpineol %"
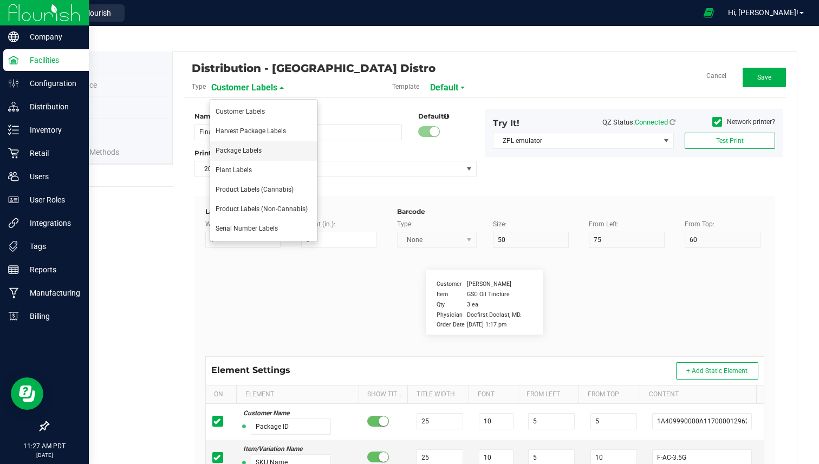
type input "25"
type input "10"
type input "50"
type input "40"
type input "0.87"
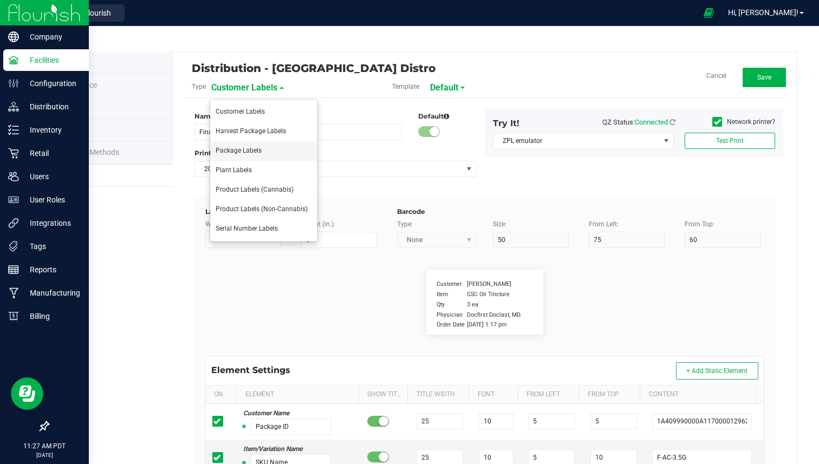
type input "Total THC mg Per Package"
type input "45"
type input "10"
type input "50"
type input "65.63 mg/package"
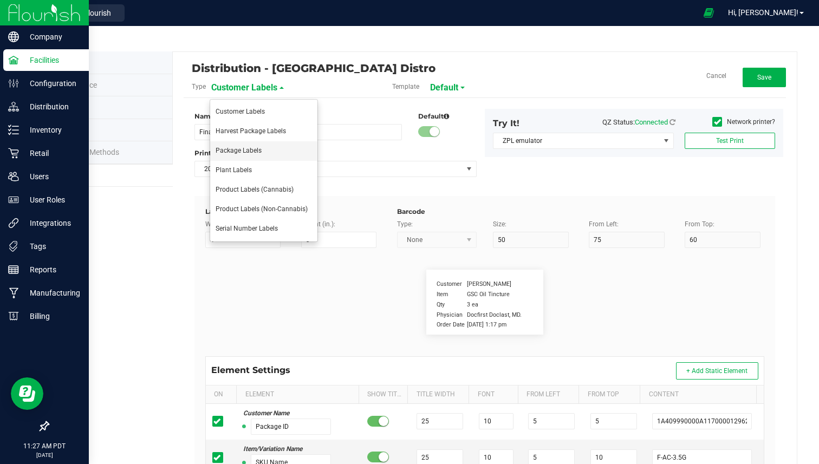
type input "SKU"
type input "25"
type input "10"
type input "42P017"
type input "Ref Field 1"
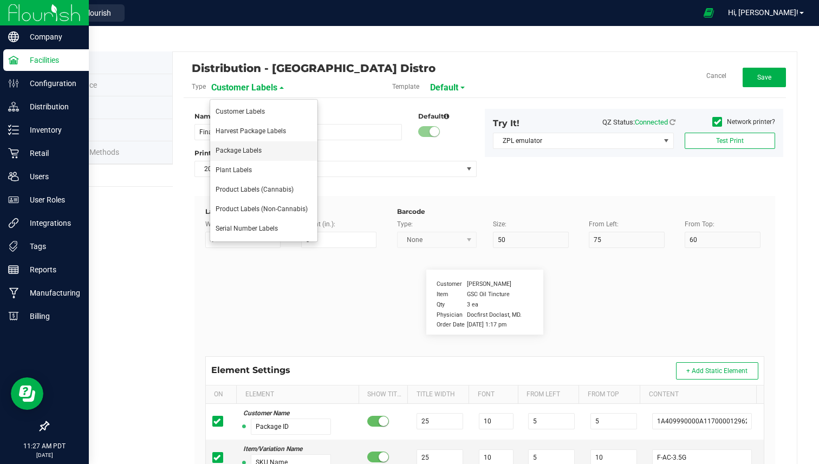
type input "25"
type input "10"
type input "35"
type input "Ref Field 1 Value"
type input "Ref Field 2"
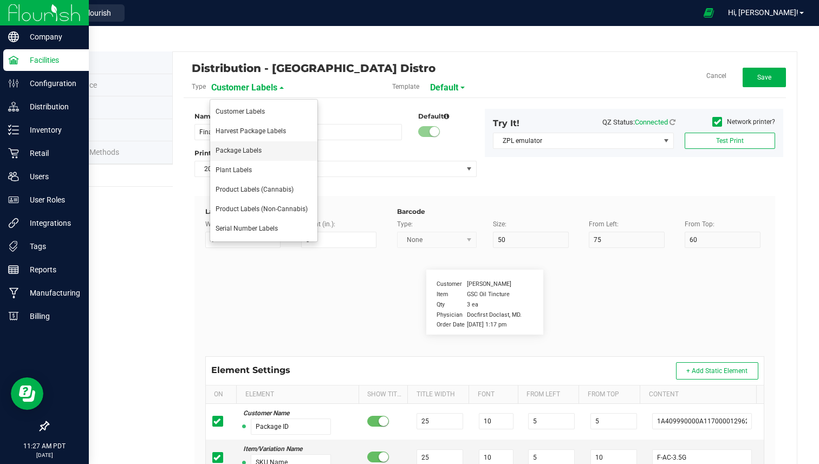
type input "25"
type input "10"
type input "35"
type input "Ref Field 2 Value"
type input "Ref Field 3"
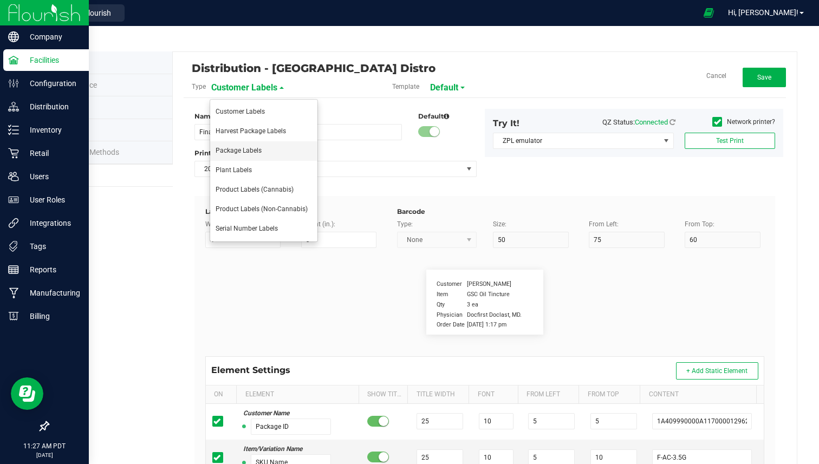
type input "25"
type input "10"
type input "35"
type input "Ref Field 3 Value"
type input "Item Ref Field 1"
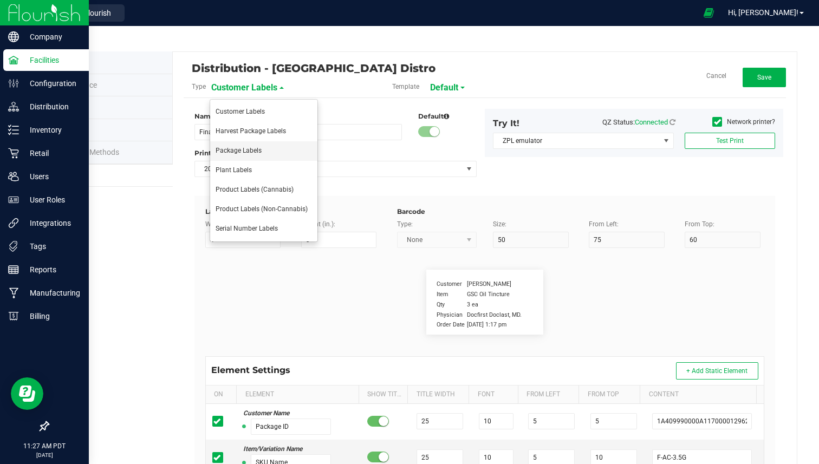
type input "25"
type input "10"
type input "35"
type input "Item Ref Field 1 Value"
type input "Item Ref Field 2"
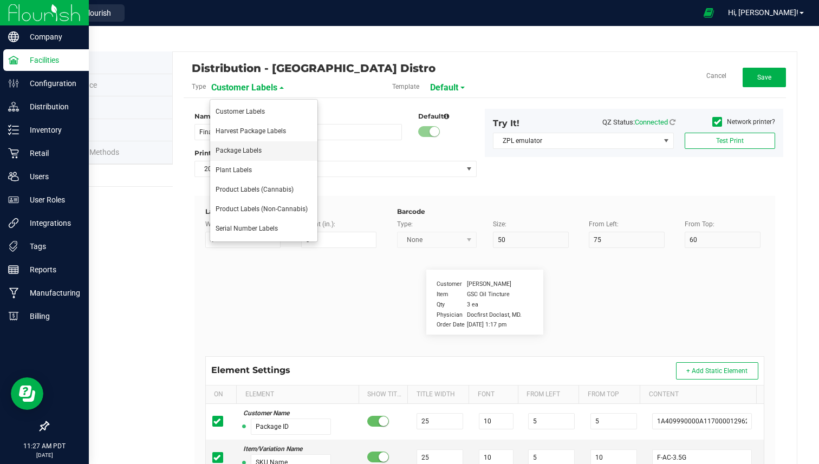
type input "25"
type input "10"
type input "35"
type input "Item Ref Field 2 Value"
type input "Item Ref Field 3"
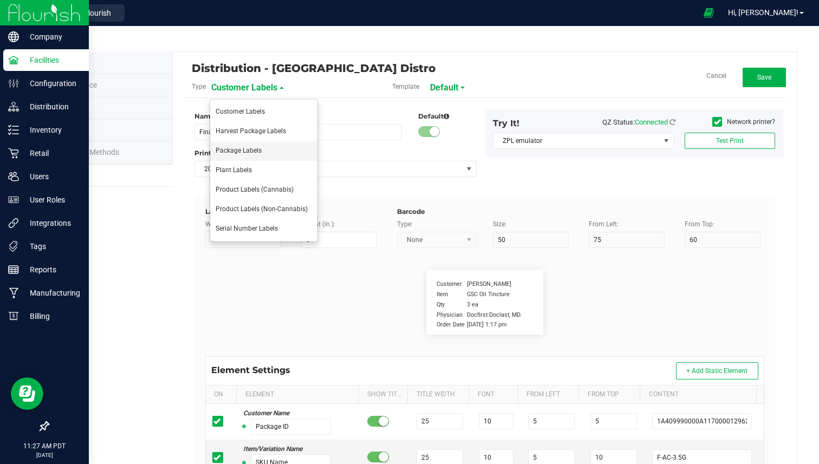
type input "25"
type input "10"
type input "35"
type input "Item Ref Field 3 Value"
type input "Item Ref Field 4"
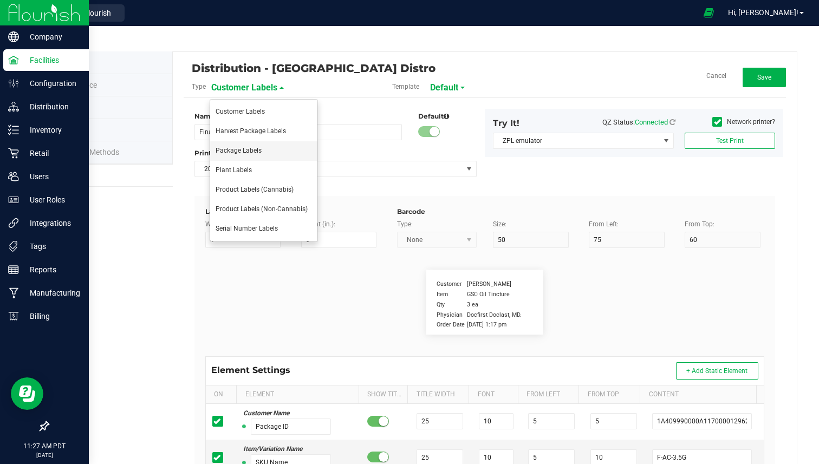
type input "25"
type input "10"
type input "35"
type input "Item Ref Field 4 Value"
type input "Item Ref Field 5"
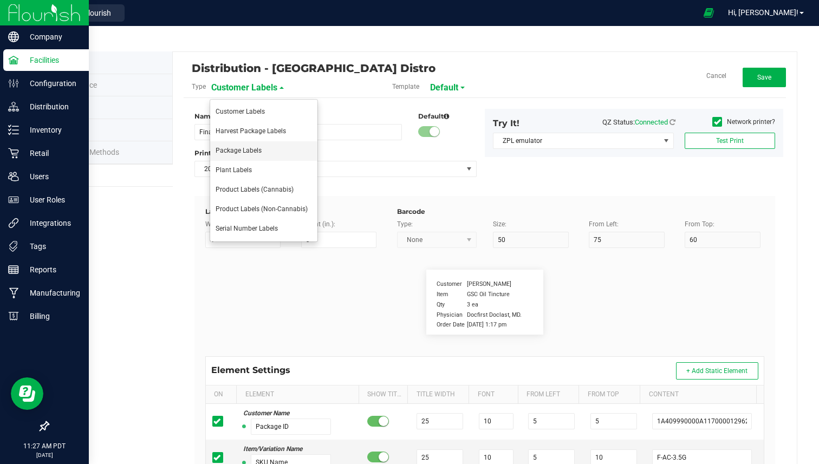
type input "25"
type input "10"
type input "35"
type input "Item Ref Field 5 Value"
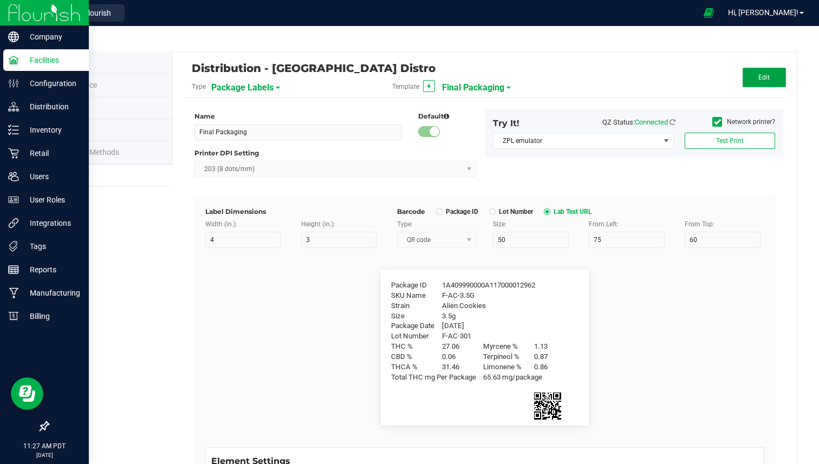
click at [761, 77] on span "Edit" at bounding box center [763, 78] width 11 height 8
click at [465, 238] on span at bounding box center [469, 240] width 9 height 9
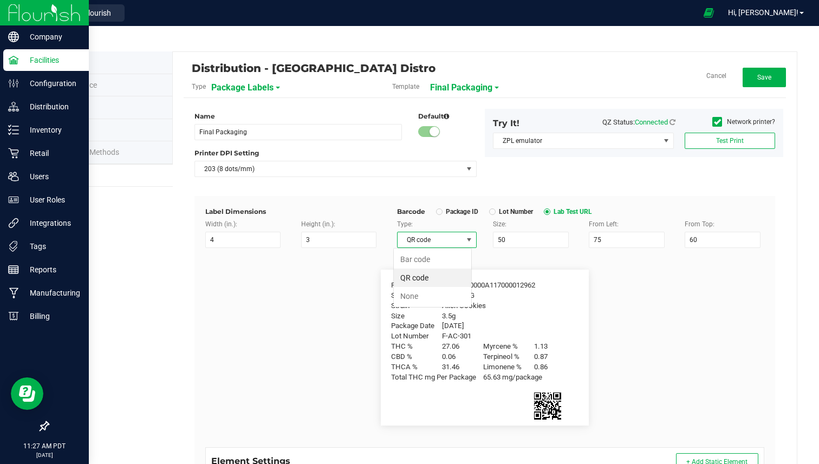
scroll to position [16, 79]
click at [382, 252] on div "Package ID 1A409990000A117000012962 SKU Name F-AC-3.5G Strain Alien Cookies Siz…" at bounding box center [484, 347] width 575 height 199
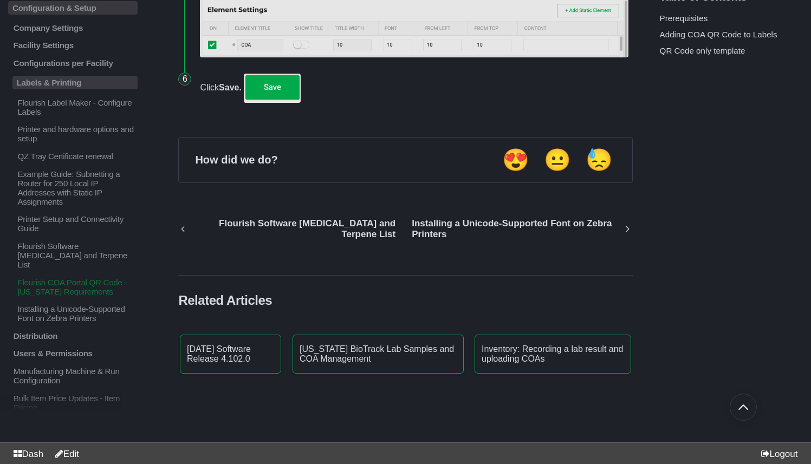
scroll to position [2149, 0]
